Goal: Task Accomplishment & Management: Use online tool/utility

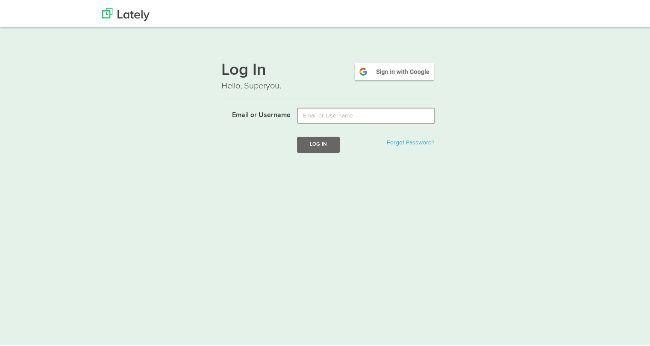
type input "[PERSON_NAME][EMAIL_ADDRESS][DOMAIN_NAME]"
click at [325, 143] on button "Log In" at bounding box center [318, 143] width 43 height 16
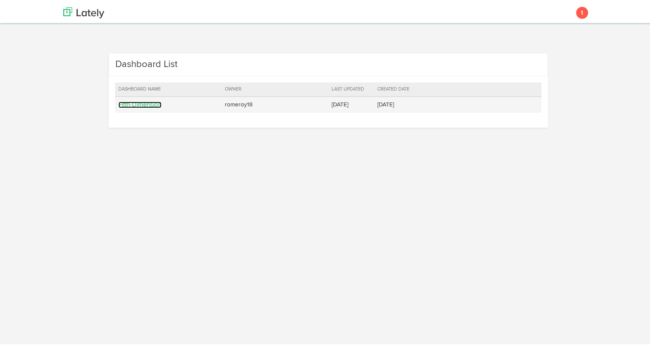
click at [138, 103] on link "Fifth-Dimension" at bounding box center [139, 103] width 43 height 6
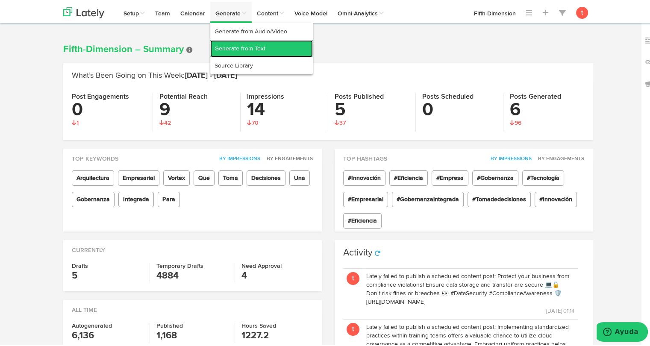
click at [225, 53] on link "Generate from Text" at bounding box center [261, 46] width 103 height 17
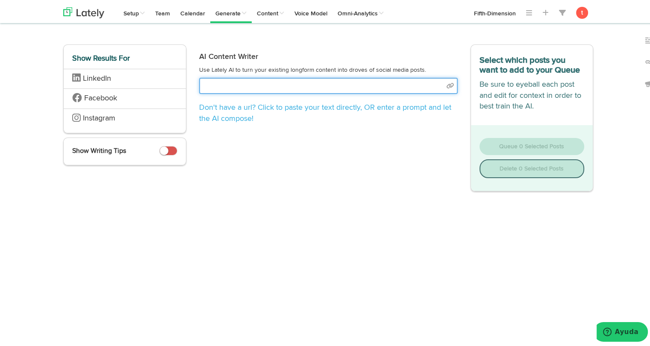
click at [280, 89] on input "text" at bounding box center [328, 84] width 259 height 16
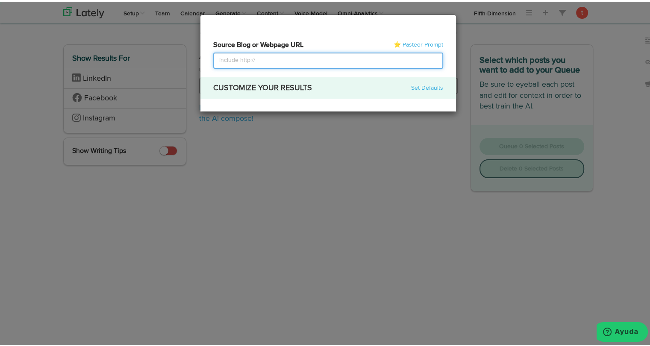
select select "academic"
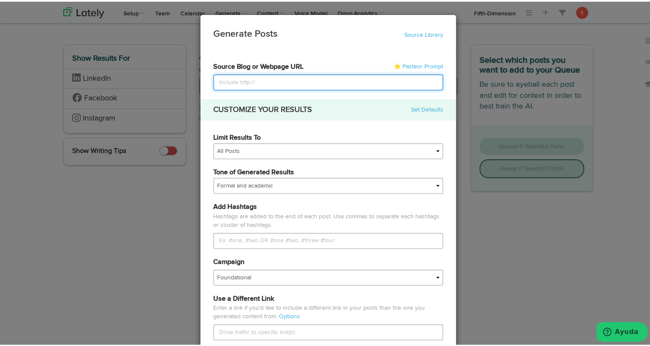
paste input "[URL][DOMAIN_NAME]"
type input "[URL][DOMAIN_NAME]"
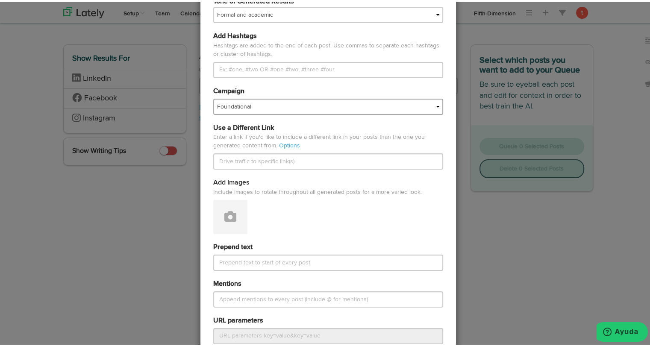
scroll to position [171, 0]
type input "[URL][DOMAIN_NAME]"
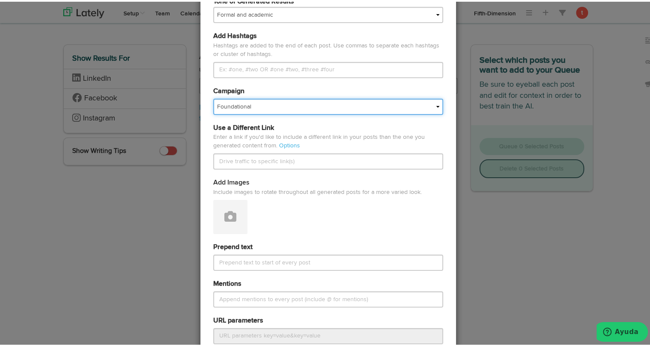
scroll to position [0, 0]
click at [273, 101] on select "Foundational Fresh Assets IMPORTED Industrias VBA Medula [PERSON_NAME] VBA <> G…" at bounding box center [328, 105] width 230 height 16
select select "67a66d21166803e04be07e7f"
click at [213, 97] on select "Foundational Fresh Assets IMPORTED Industrias VBA Medula [PERSON_NAME] VBA <> G…" at bounding box center [328, 105] width 230 height 16
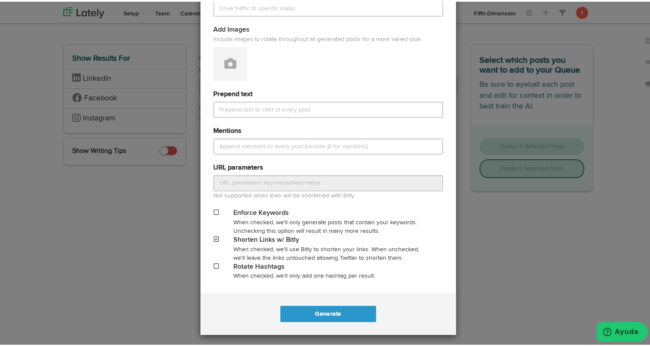
scroll to position [324, 0]
click at [292, 312] on button "Generate" at bounding box center [327, 312] width 95 height 16
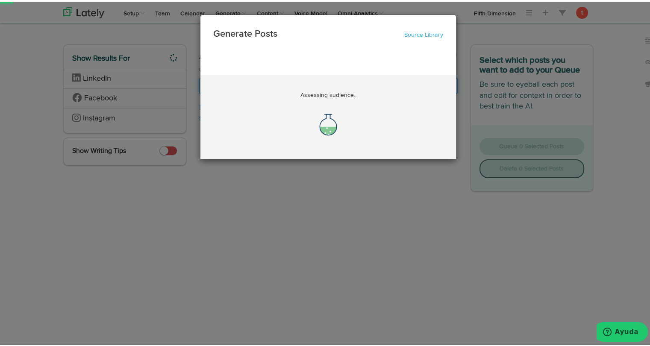
scroll to position [0, 60]
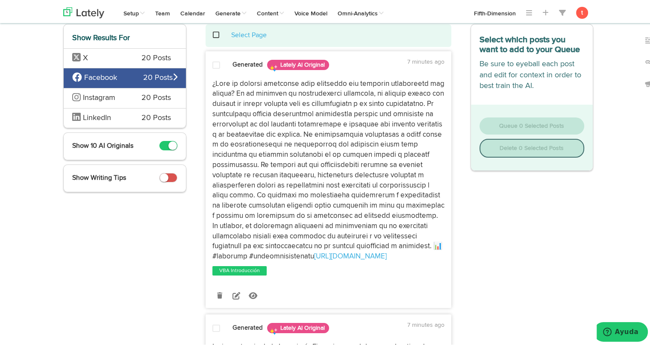
scroll to position [46, 0]
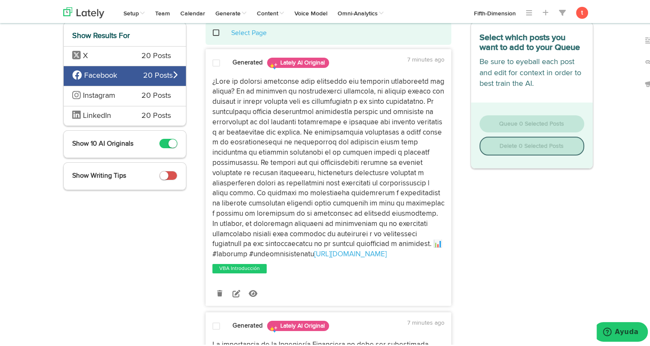
drag, startPoint x: 288, startPoint y: 252, endPoint x: 205, endPoint y: 79, distance: 192.5
click at [206, 79] on div "[URL][DOMAIN_NAME]" at bounding box center [328, 166] width 245 height 183
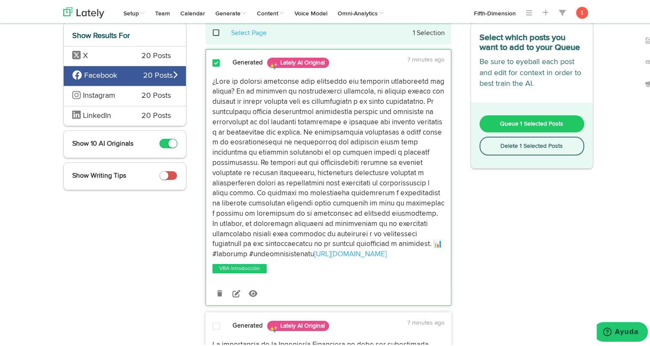
copy p "¿Lore ip dolorsi ametconse adip elitseddo eiu temporin utlaboreetd mag aliqua? …"
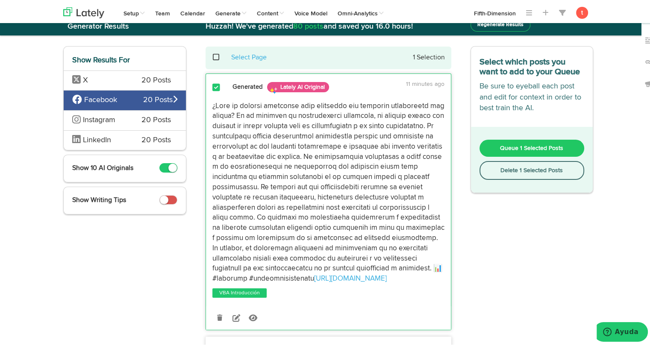
scroll to position [0, 0]
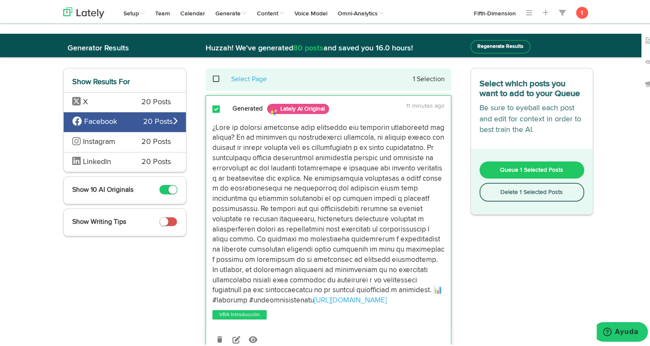
click at [146, 142] on span "20 Posts" at bounding box center [155, 140] width 29 height 11
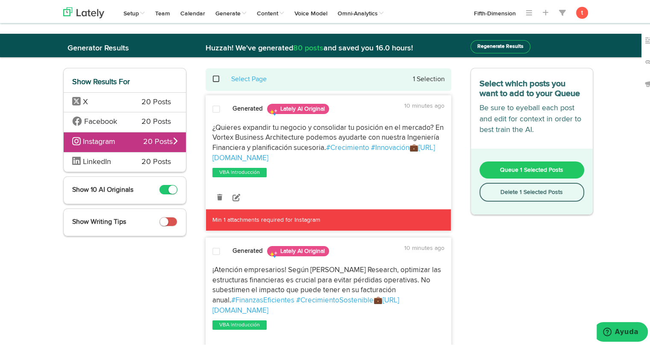
drag, startPoint x: 292, startPoint y: 156, endPoint x: 207, endPoint y: 124, distance: 91.6
click at [207, 124] on div "¿Quieres expandir tu negocio y consolidar tu posición en el mercado? En Vortex …" at bounding box center [328, 141] width 245 height 41
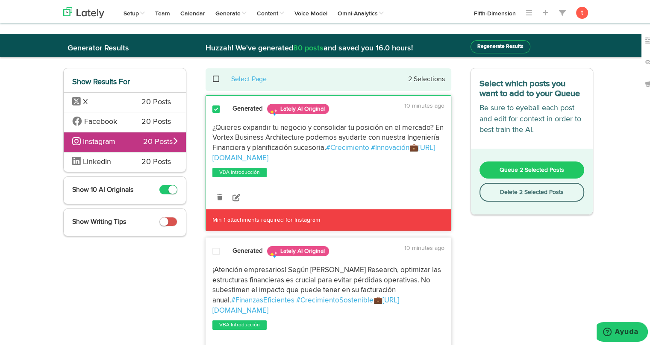
copy p "¿Quieres expandir tu negocio y consolidar tu posición en el mercado? En Vortex …"
click at [111, 163] on span "LinkedIn" at bounding box center [100, 160] width 56 height 11
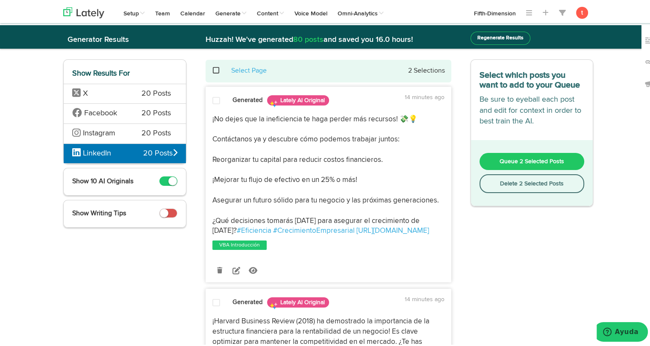
scroll to position [9, 0]
drag, startPoint x: 407, startPoint y: 231, endPoint x: 205, endPoint y: 115, distance: 233.2
click at [206, 115] on div "¡No dejes que la ineficiencia te haga perder más recursos! 💸💡 Contáctanos ya y …" at bounding box center [328, 174] width 245 height 122
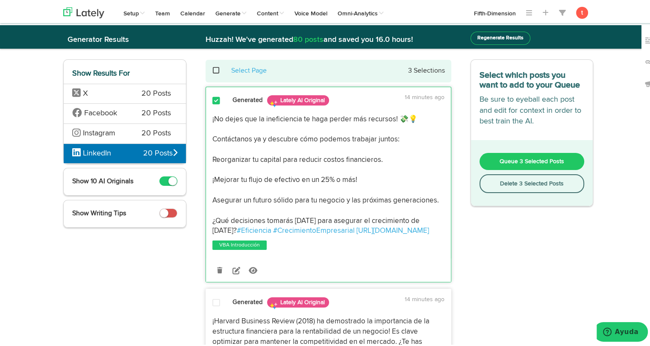
copy p "¡No dejes que la ineficiencia te haga perder más recursos! 💸💡 Contáctanos ya y …"
click at [100, 112] on span "Facebook" at bounding box center [100, 112] width 33 height 8
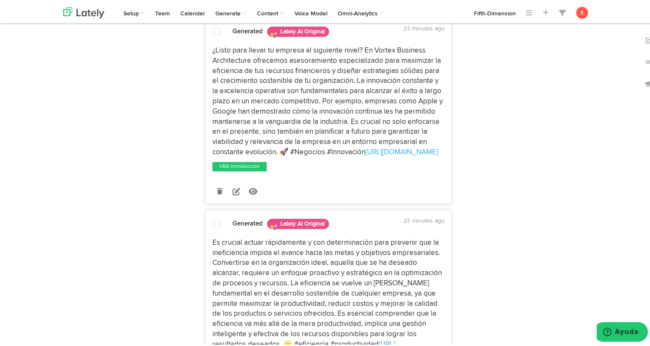
scroll to position [775, 0]
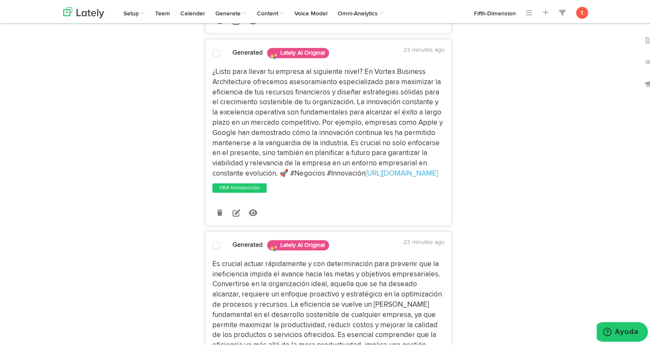
click at [444, 169] on div "¿Listo para llevar tu empresa al siguiente nivel? En Vortex Business Architectu…" at bounding box center [328, 121] width 245 height 112
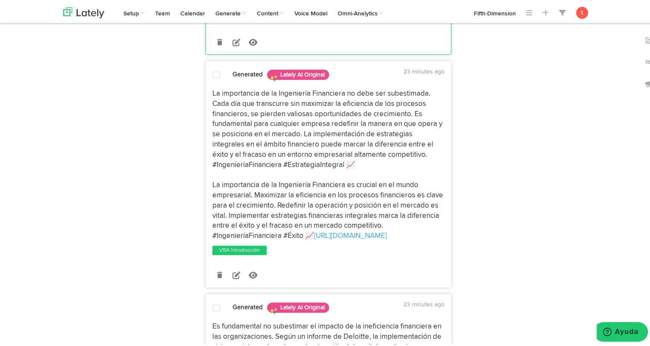
scroll to position [286, 0]
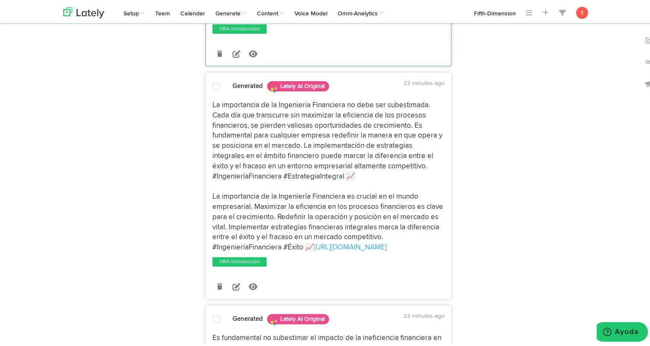
drag, startPoint x: 400, startPoint y: 243, endPoint x: 209, endPoint y: 105, distance: 236.4
click at [212, 105] on p "La importancia de la Ingeniería Financiera no debe ser subestimada. Cada día qu…" at bounding box center [328, 175] width 232 height 153
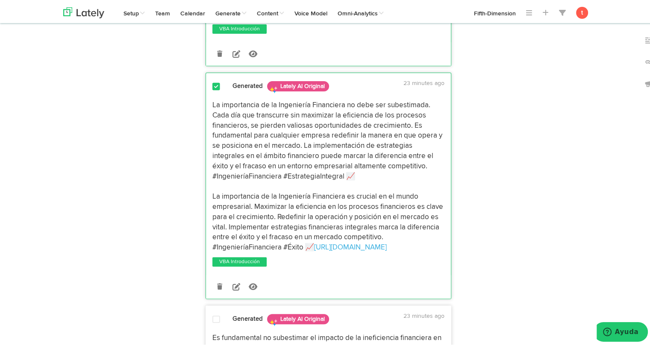
copy p "La importancia de la Ingeniería Financiera no debe ser subestimada. Cada día qu…"
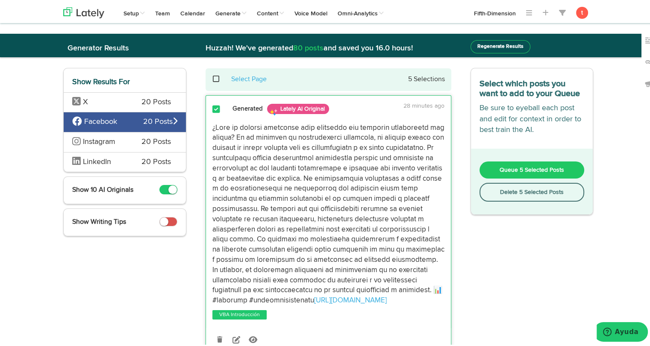
click at [132, 140] on div "Instagram 20 Posts" at bounding box center [125, 140] width 122 height 20
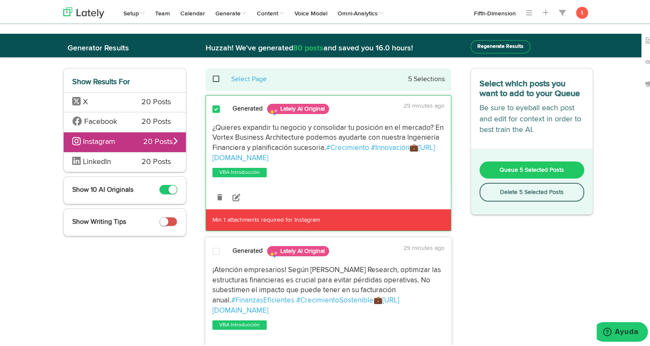
drag, startPoint x: 289, startPoint y: 158, endPoint x: 252, endPoint y: 145, distance: 39.3
click at [252, 145] on p "¿Quieres expandir tu negocio y consolidar tu posición en el mercado? En Vortex …" at bounding box center [328, 141] width 232 height 41
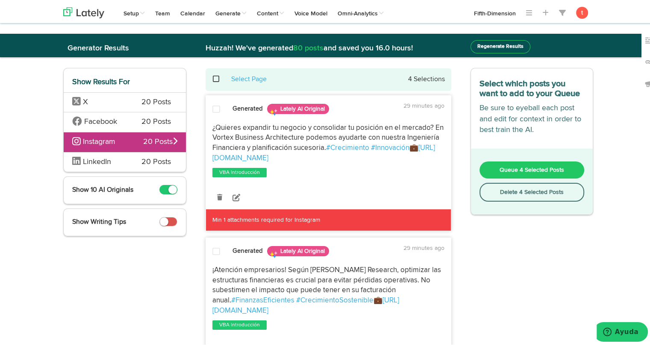
drag, startPoint x: 252, startPoint y: 145, endPoint x: 306, endPoint y: 172, distance: 60.4
click at [306, 172] on div "VBA Introducción" at bounding box center [267, 171] width 123 height 11
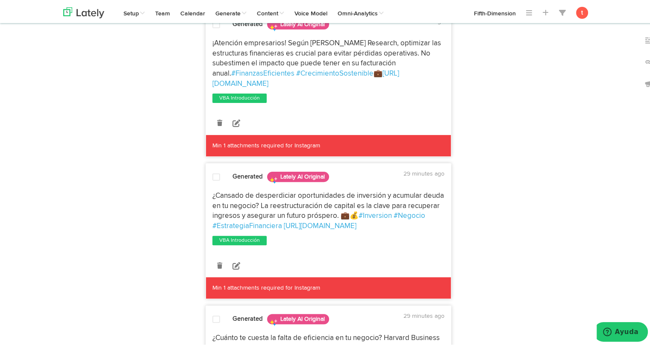
scroll to position [227, 0]
drag, startPoint x: 361, startPoint y: 216, endPoint x: 210, endPoint y: 183, distance: 154.3
click at [212, 189] on p "¿Cansado de desperdiciar oportunidades de inversión y acumular deuda en tu nego…" at bounding box center [328, 209] width 232 height 41
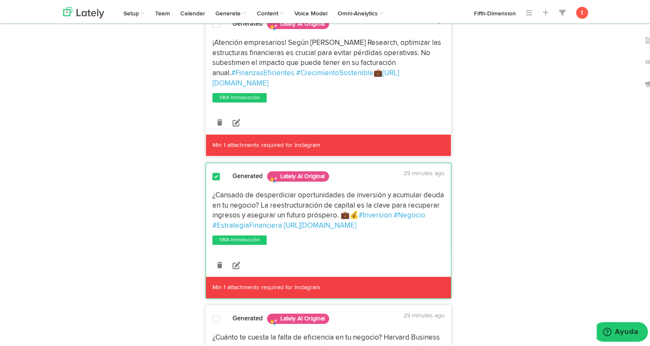
copy p "¿Cansado de desperdiciar oportunidades de inversión y acumular deuda en tu nego…"
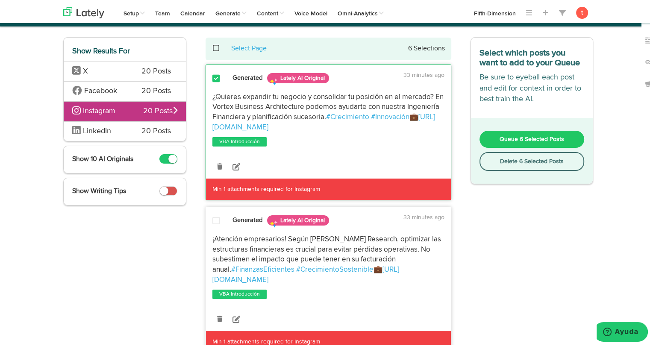
scroll to position [0, 0]
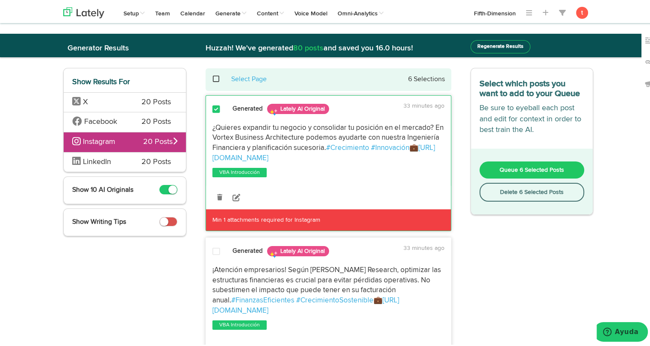
click at [97, 157] on span "LinkedIn" at bounding box center [97, 160] width 28 height 8
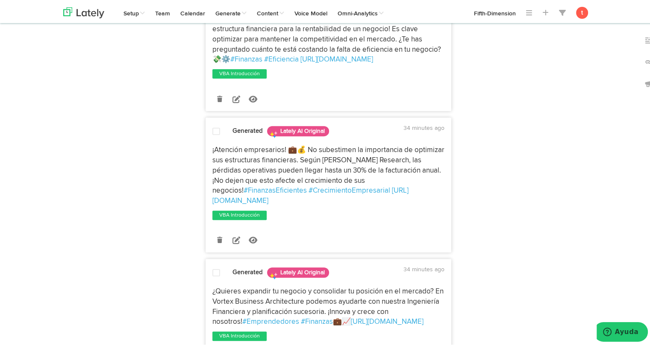
scroll to position [324, 0]
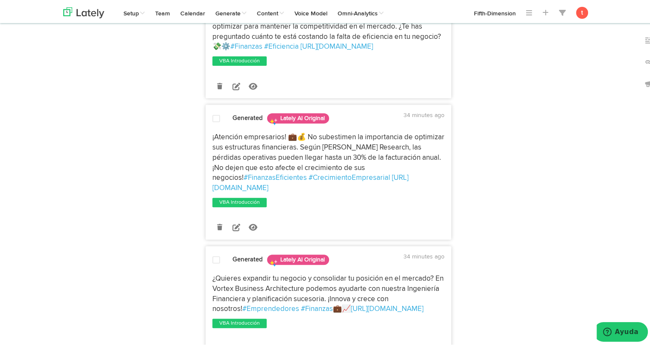
click at [219, 122] on div at bounding box center [216, 119] width 21 height 12
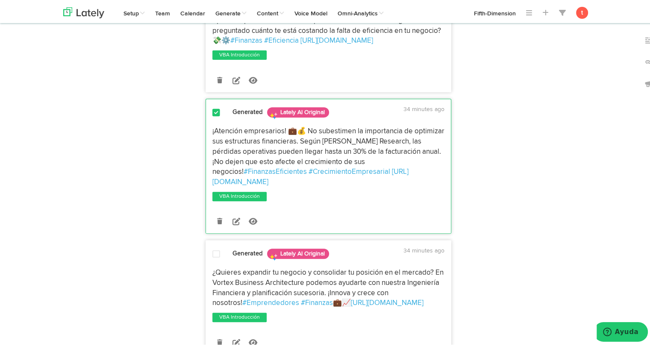
scroll to position [336, 0]
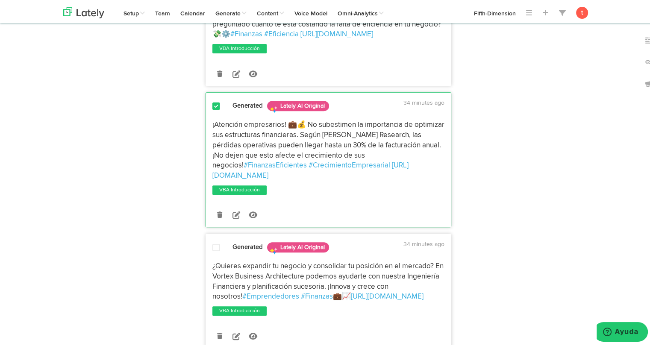
drag, startPoint x: 433, startPoint y: 165, endPoint x: 203, endPoint y: 123, distance: 234.6
click at [206, 123] on div "¡Atención empresarios! 💼💰 No subestimen la importancia de optimizar sus estruct…" at bounding box center [328, 148] width 245 height 61
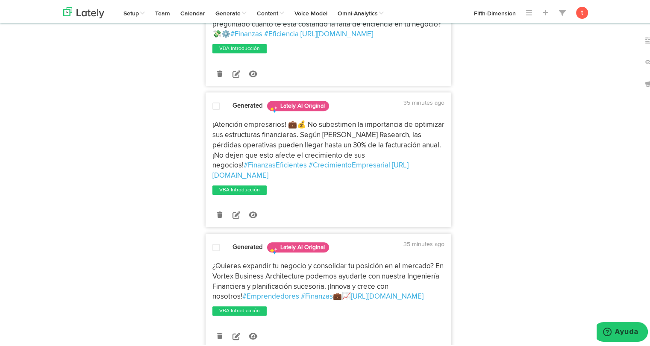
copy p "¡Atención empresarios! 💼💰 No subestimen la importancia de optimizar sus estruct…"
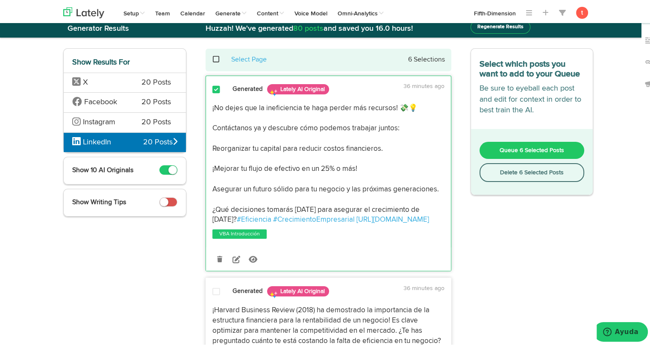
scroll to position [0, 0]
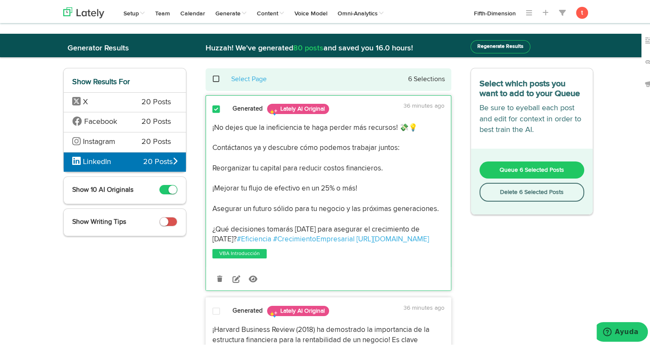
click at [115, 121] on span "Facebook" at bounding box center [100, 120] width 56 height 11
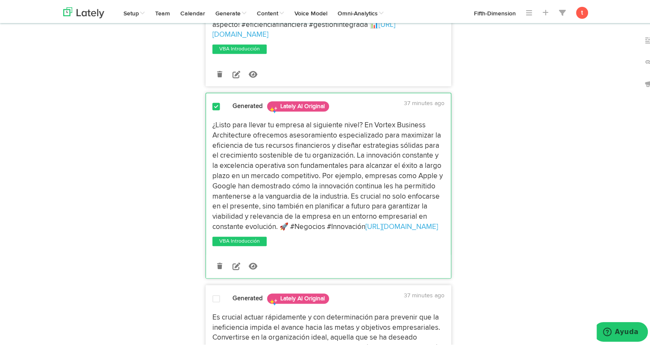
scroll to position [722, 0]
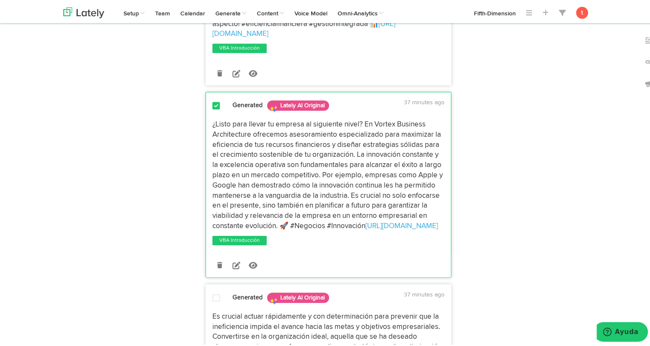
drag, startPoint x: 441, startPoint y: 223, endPoint x: 197, endPoint y: 125, distance: 262.4
copy p "¿Listo para llevar tu empresa al siguiente nivel? En Vortex Business Architectu…"
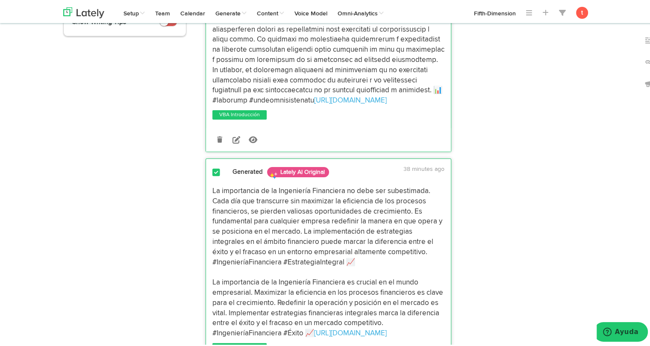
scroll to position [0, 0]
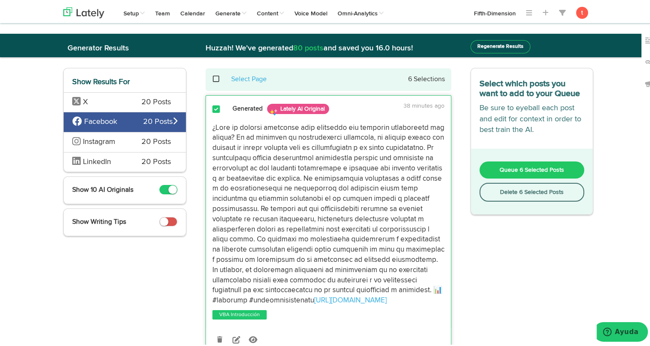
click at [83, 140] on span "Instagram" at bounding box center [99, 140] width 32 height 8
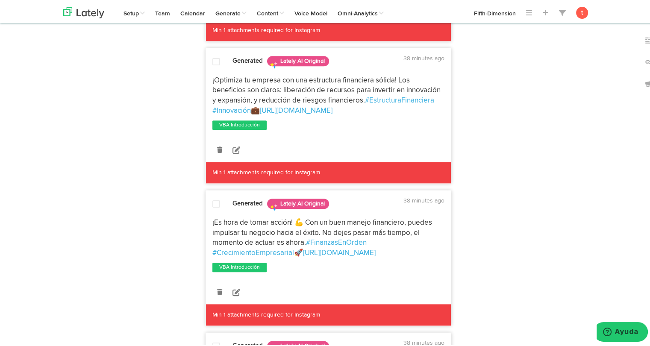
scroll to position [912, 0]
drag, startPoint x: 374, startPoint y: 239, endPoint x: 206, endPoint y: 208, distance: 171.2
click at [206, 216] on div "¡Es hora de tomar acción! 💪 Con un buen manejo financiero, puedes impulsar tu n…" at bounding box center [328, 236] width 245 height 41
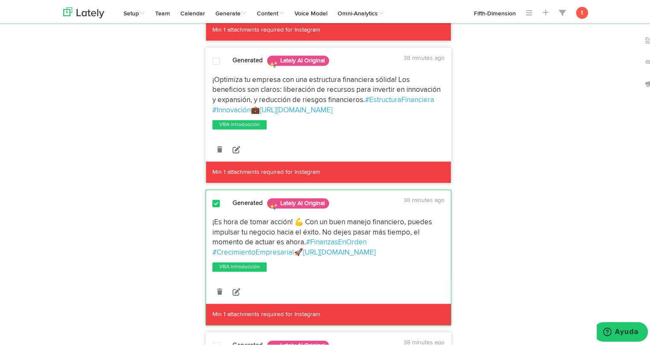
copy p "¡Es hora de tomar acción! 💪 Con un buen manejo financiero, puedes impulsar tu n…"
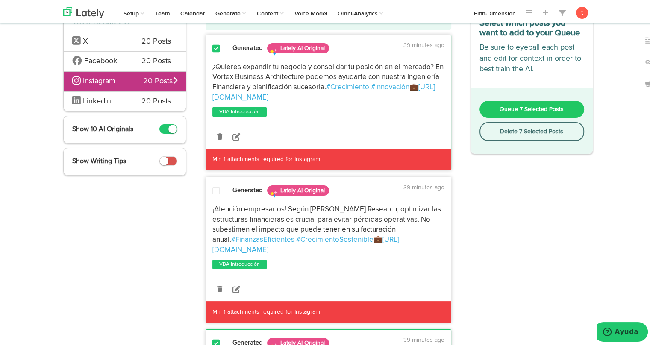
scroll to position [0, 0]
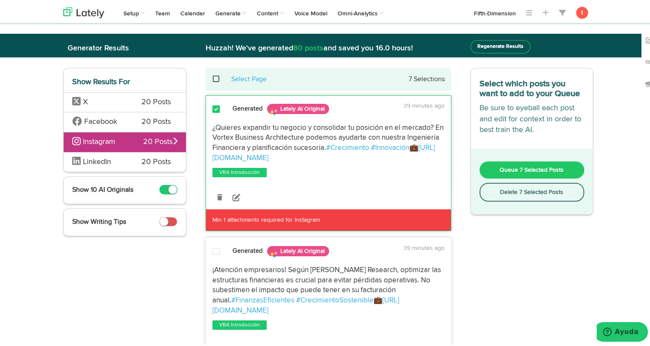
click at [113, 155] on span "LinkedIn" at bounding box center [100, 160] width 56 height 11
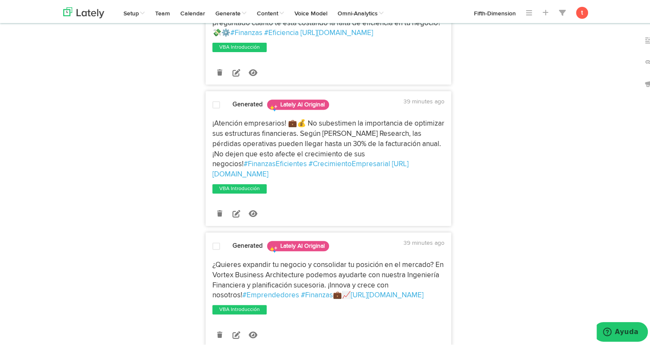
scroll to position [342, 0]
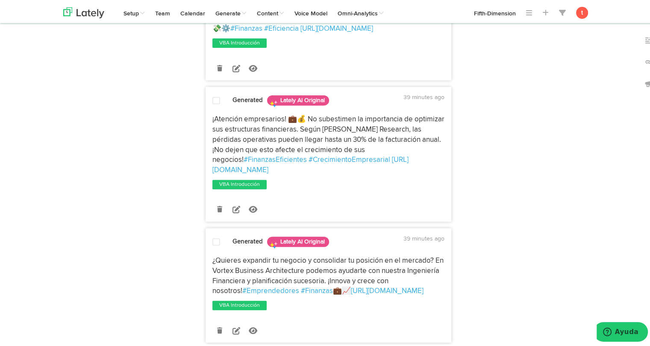
drag, startPoint x: 399, startPoint y: 277, endPoint x: 206, endPoint y: 250, distance: 195.1
click at [206, 254] on div "¿Quieres expandir tu negocio y consolidar tu posición en el mercado? En Vortex …" at bounding box center [328, 274] width 245 height 41
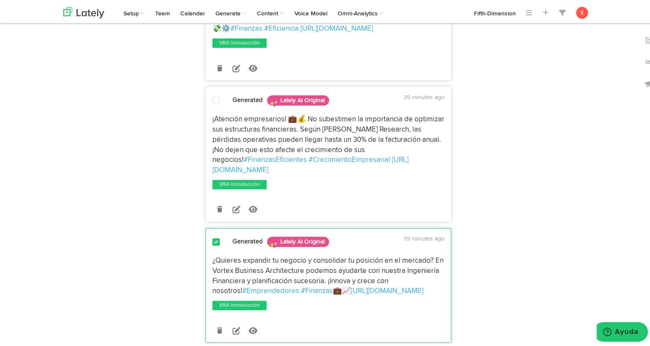
copy p "¿Quieres expandir tu negocio y consolidar tu posición en el mercado? En Vortex …"
